Goal: Find specific page/section: Find specific page/section

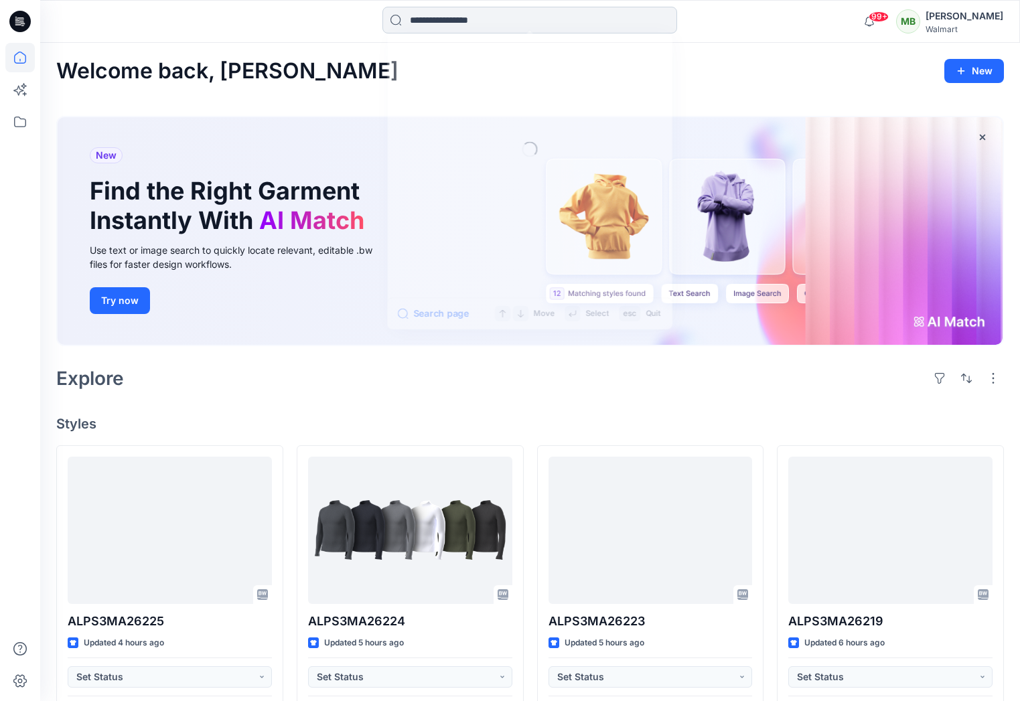
click at [534, 10] on input at bounding box center [529, 20] width 295 height 27
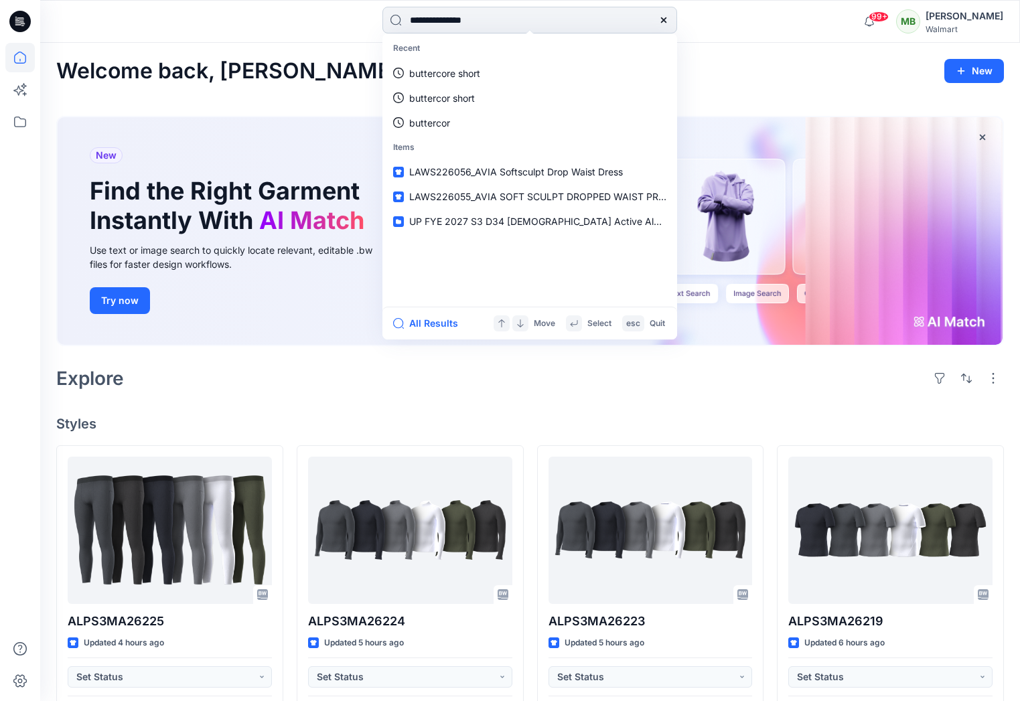
type input "**********"
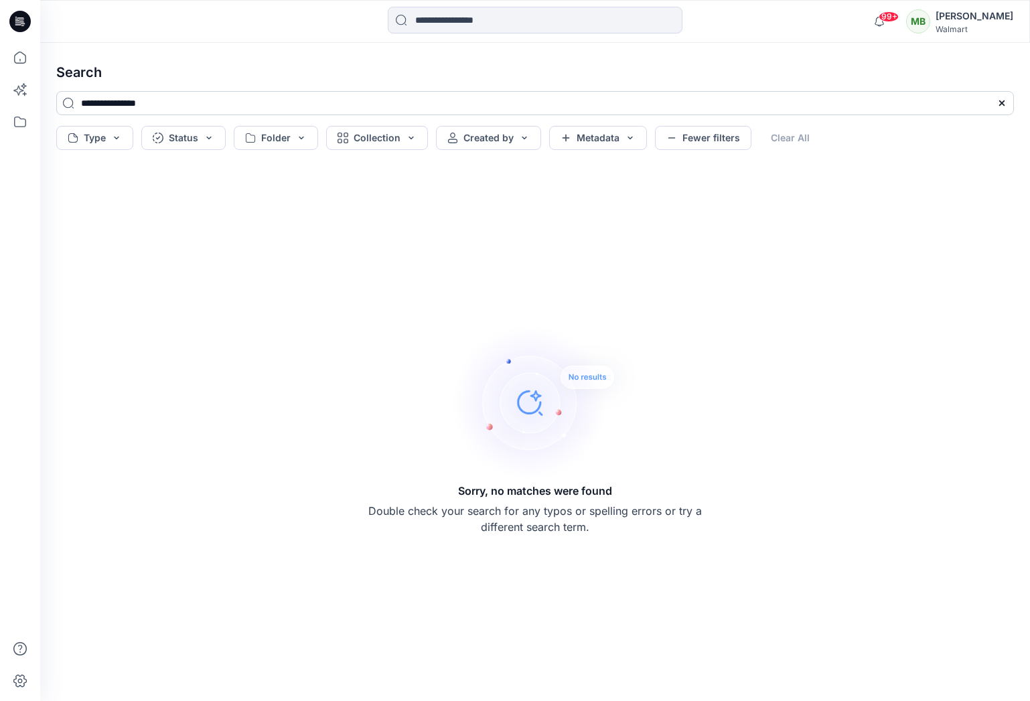
click at [106, 105] on input "**********" at bounding box center [534, 103] width 957 height 24
type input "**********"
click at [27, 22] on icon at bounding box center [19, 21] width 21 height 21
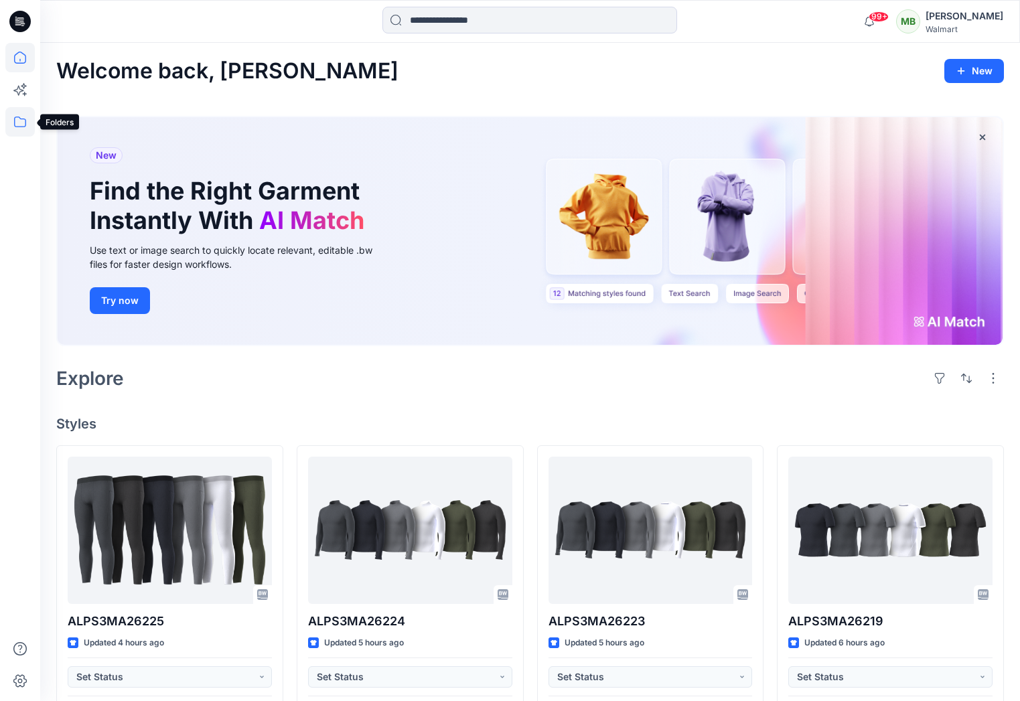
click at [10, 126] on icon at bounding box center [19, 121] width 29 height 29
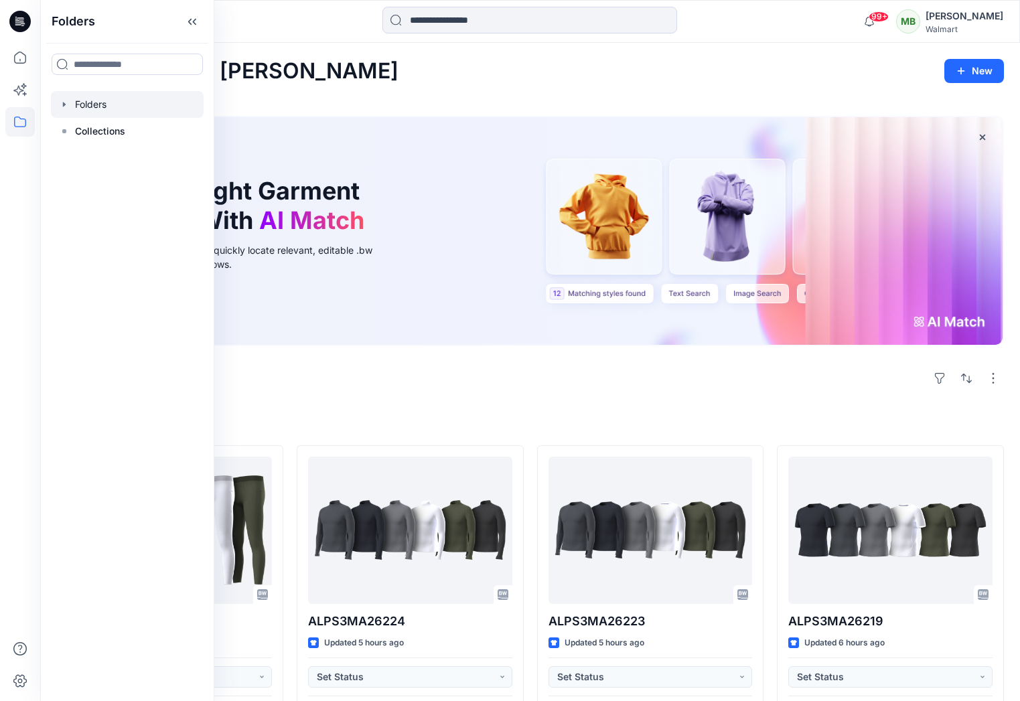
click at [84, 112] on div at bounding box center [127, 104] width 153 height 27
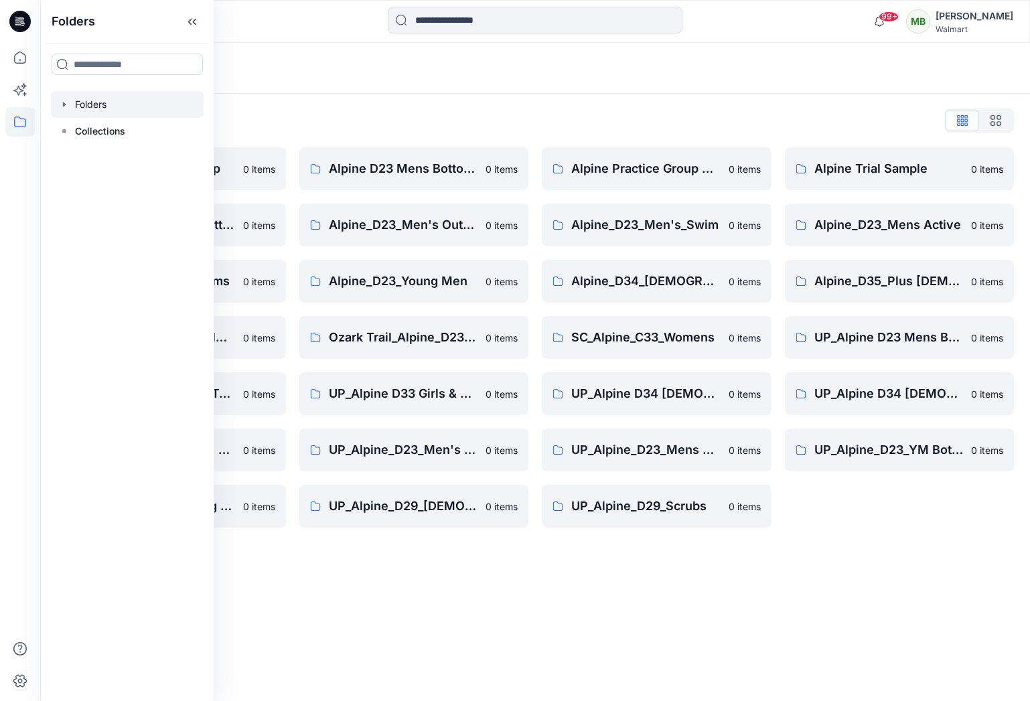
click at [707, 125] on div "Folders List" at bounding box center [534, 120] width 957 height 21
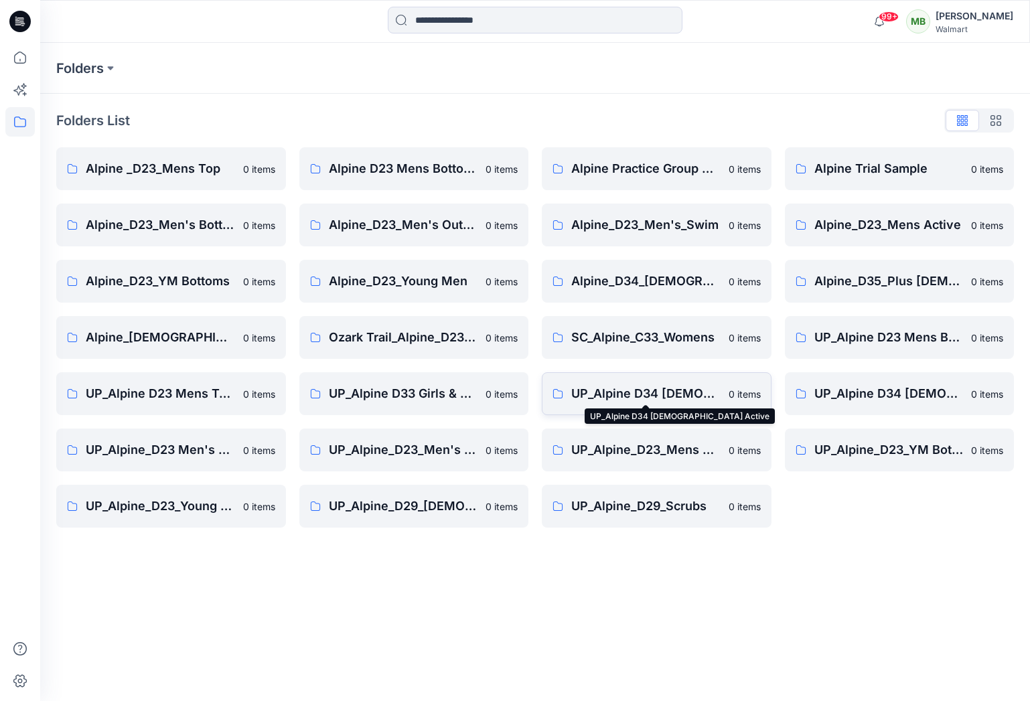
click at [680, 388] on p "UP_Alpine D34 [DEMOGRAPHIC_DATA] Active" at bounding box center [645, 393] width 149 height 19
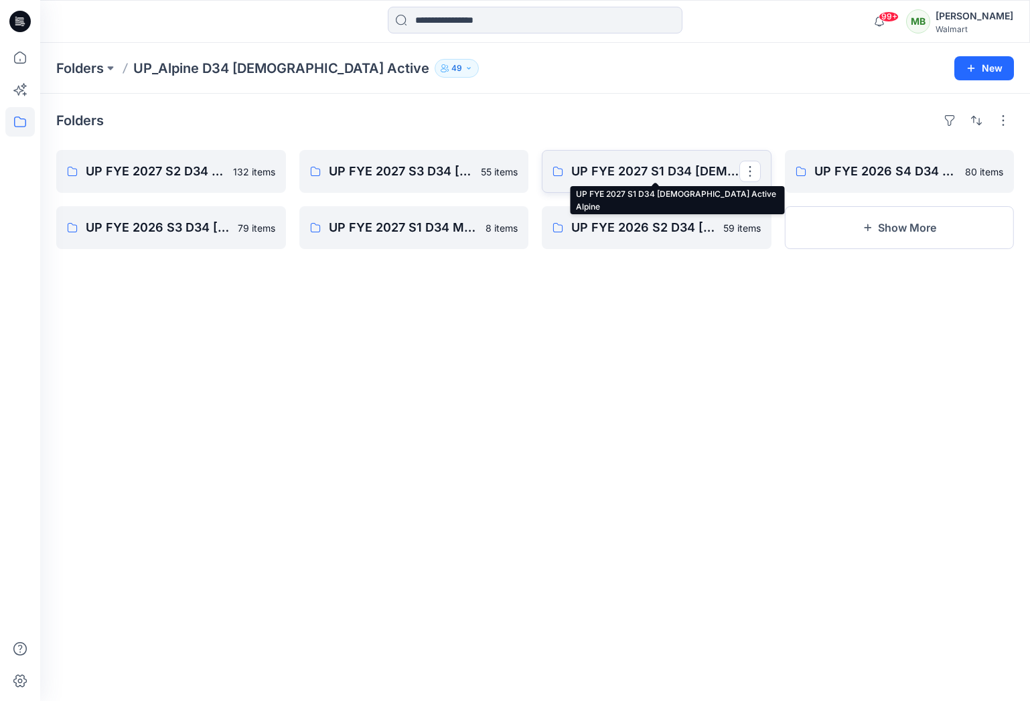
click at [667, 177] on p "UP FYE 2027 S1 D34 [DEMOGRAPHIC_DATA] Active Alpine" at bounding box center [655, 171] width 168 height 19
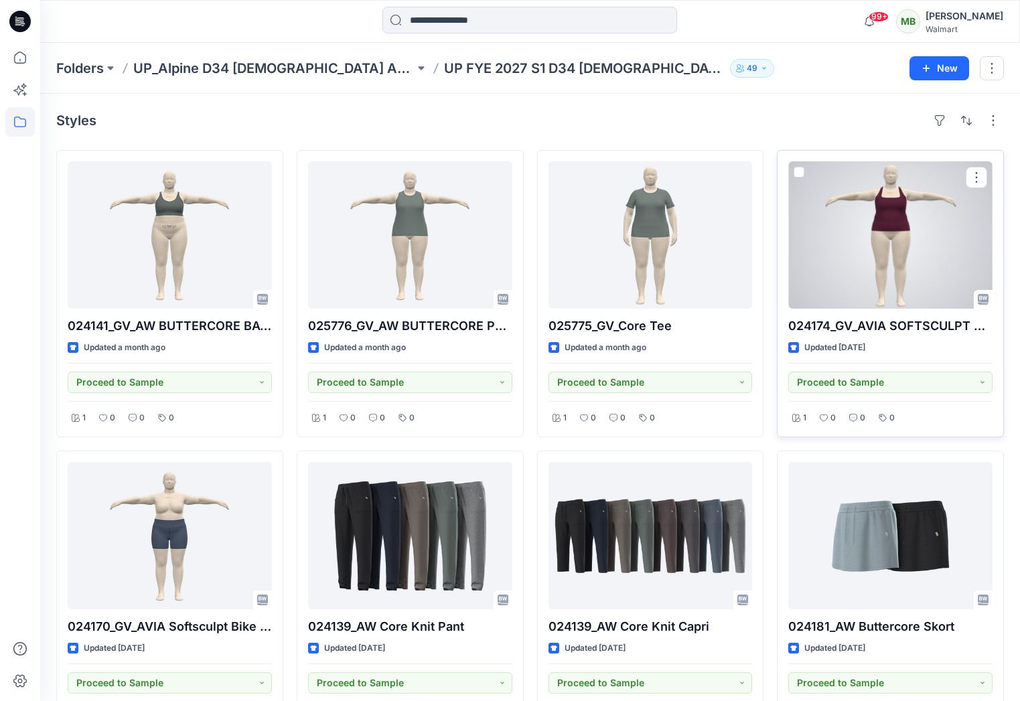
click at [863, 272] on div at bounding box center [890, 234] width 204 height 147
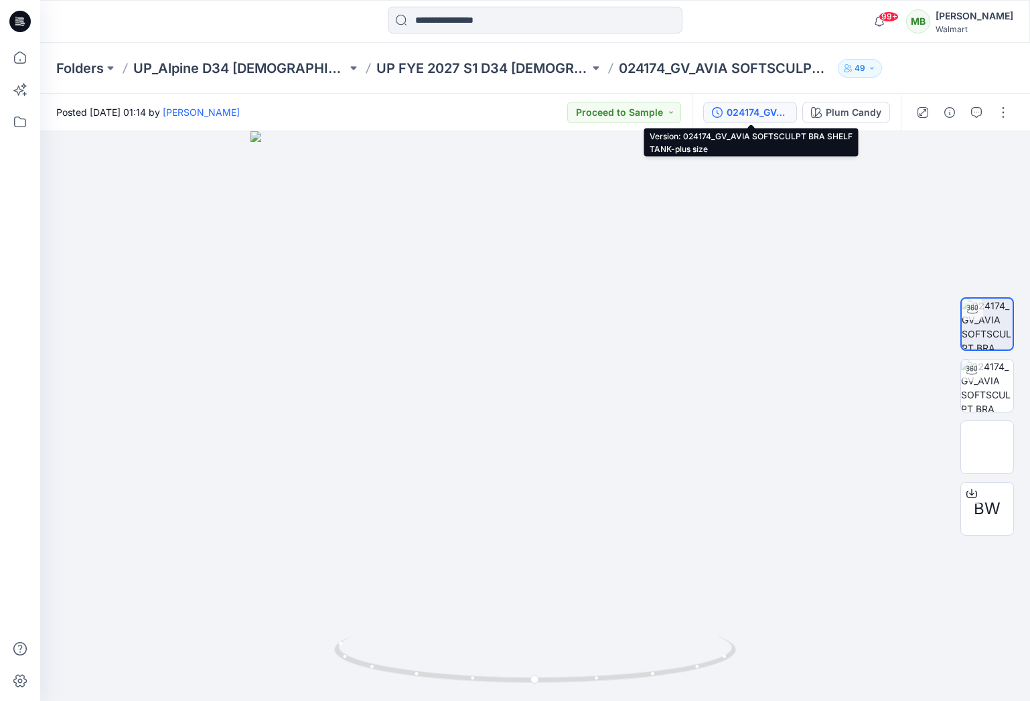
click at [763, 110] on div "024174_GV_AVIA SOFTSCULPT BRA SHELF TANK-plus size" at bounding box center [757, 112] width 62 height 15
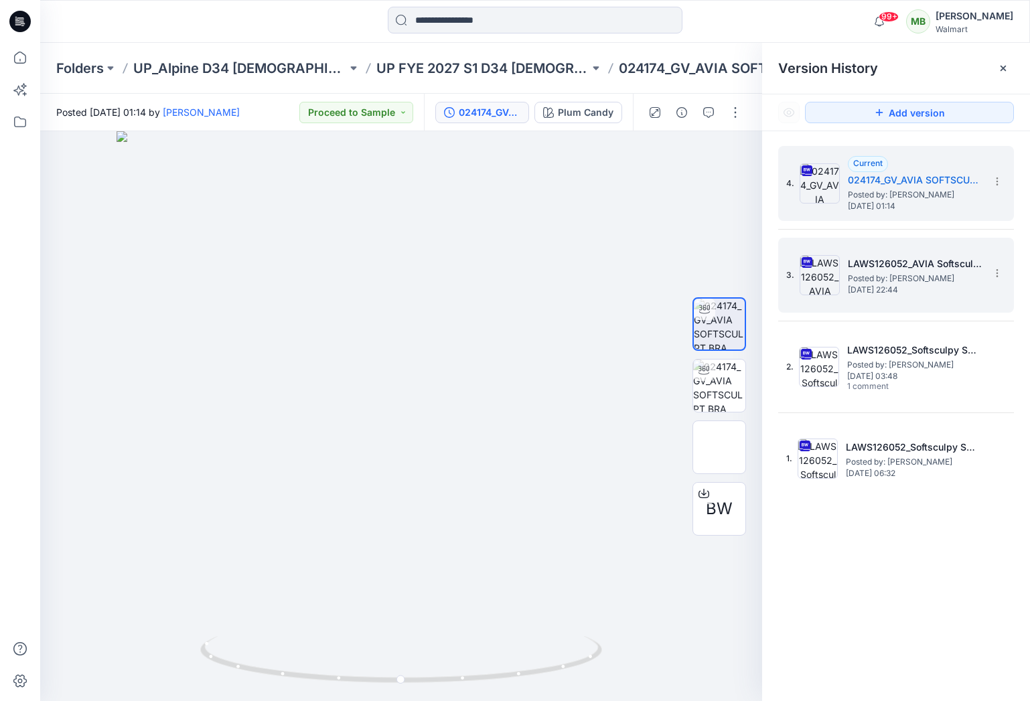
click at [848, 285] on span "[DATE] 22:44" at bounding box center [915, 289] width 134 height 9
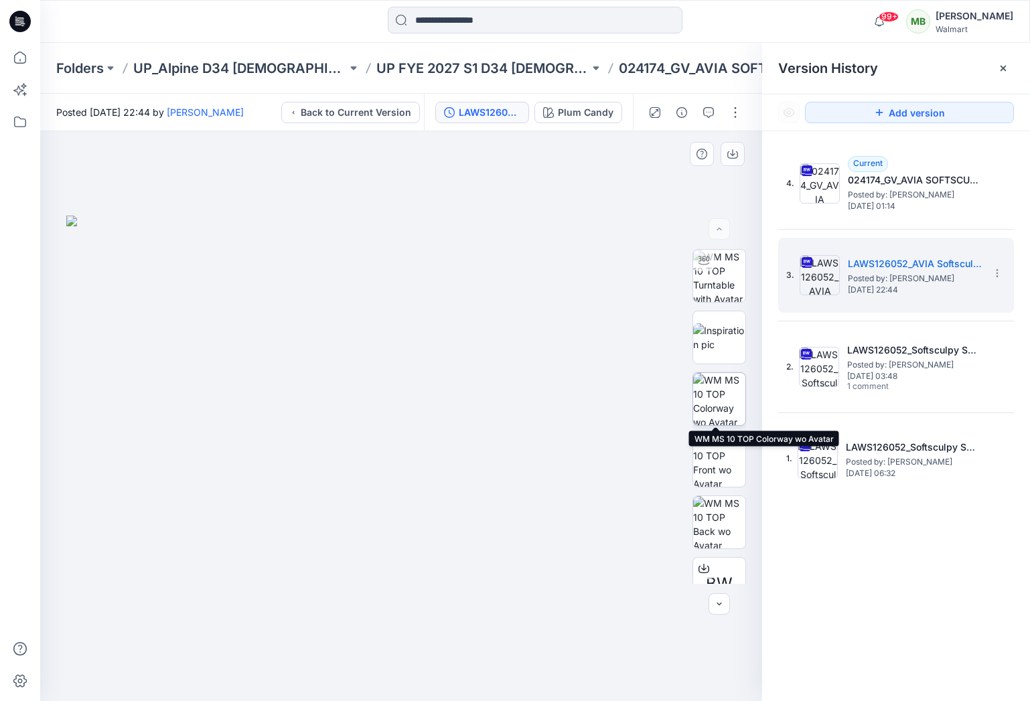
click at [710, 410] on img at bounding box center [719, 399] width 52 height 52
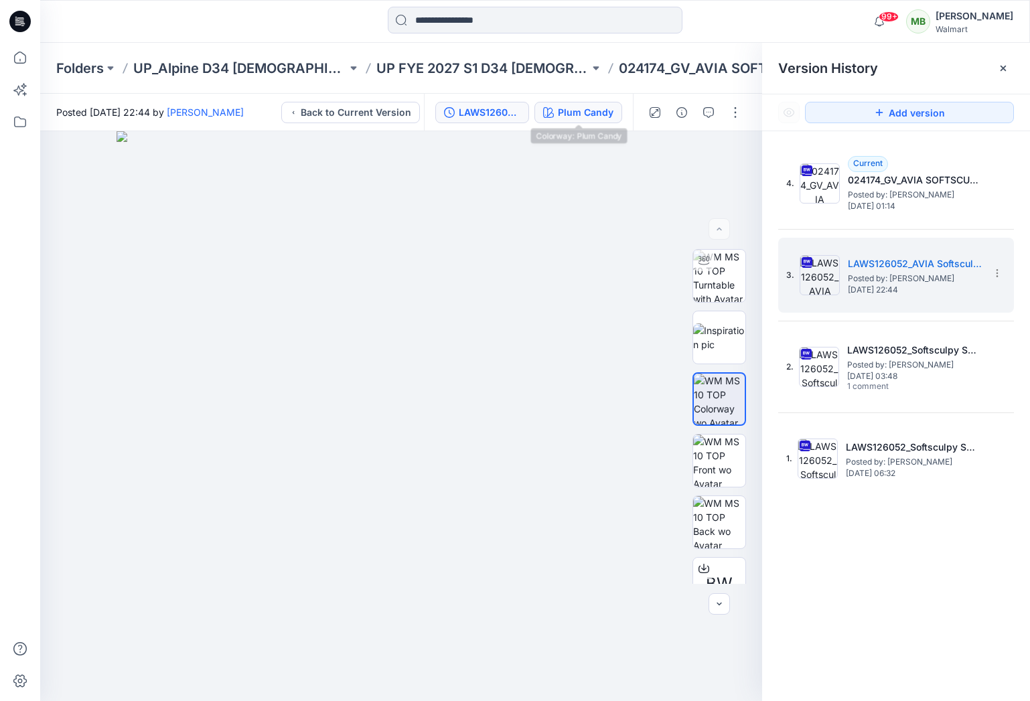
click at [592, 109] on div "Plum Candy" at bounding box center [586, 112] width 56 height 15
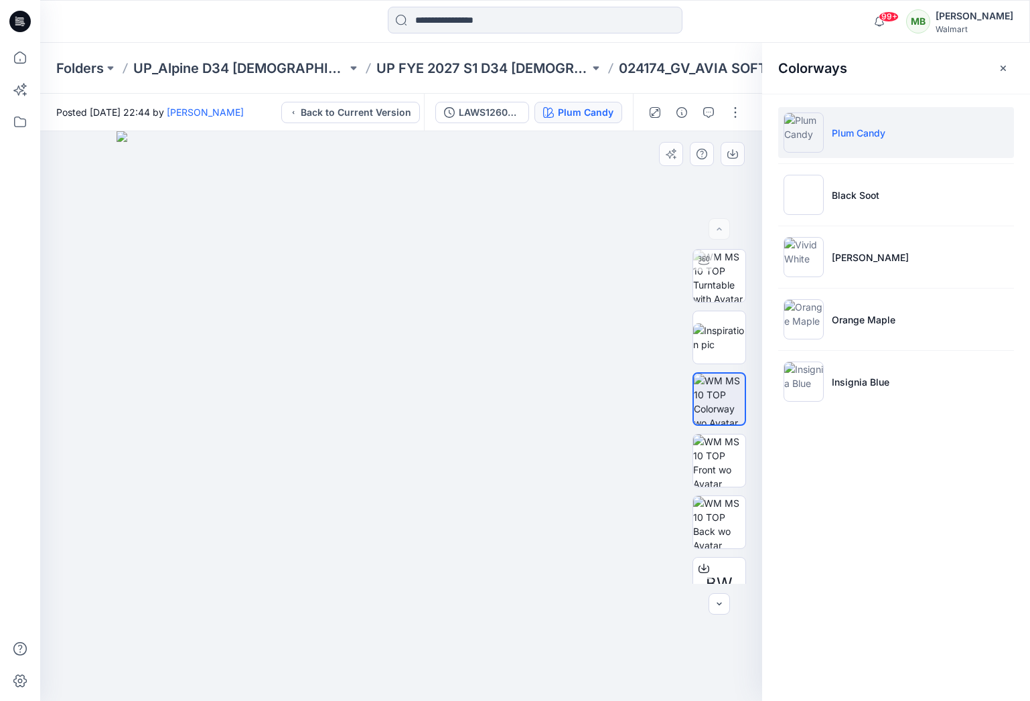
click at [496, 307] on img at bounding box center [401, 416] width 570 height 570
click at [727, 153] on icon "button" at bounding box center [732, 154] width 11 height 7
